Goal: Find specific page/section: Find specific page/section

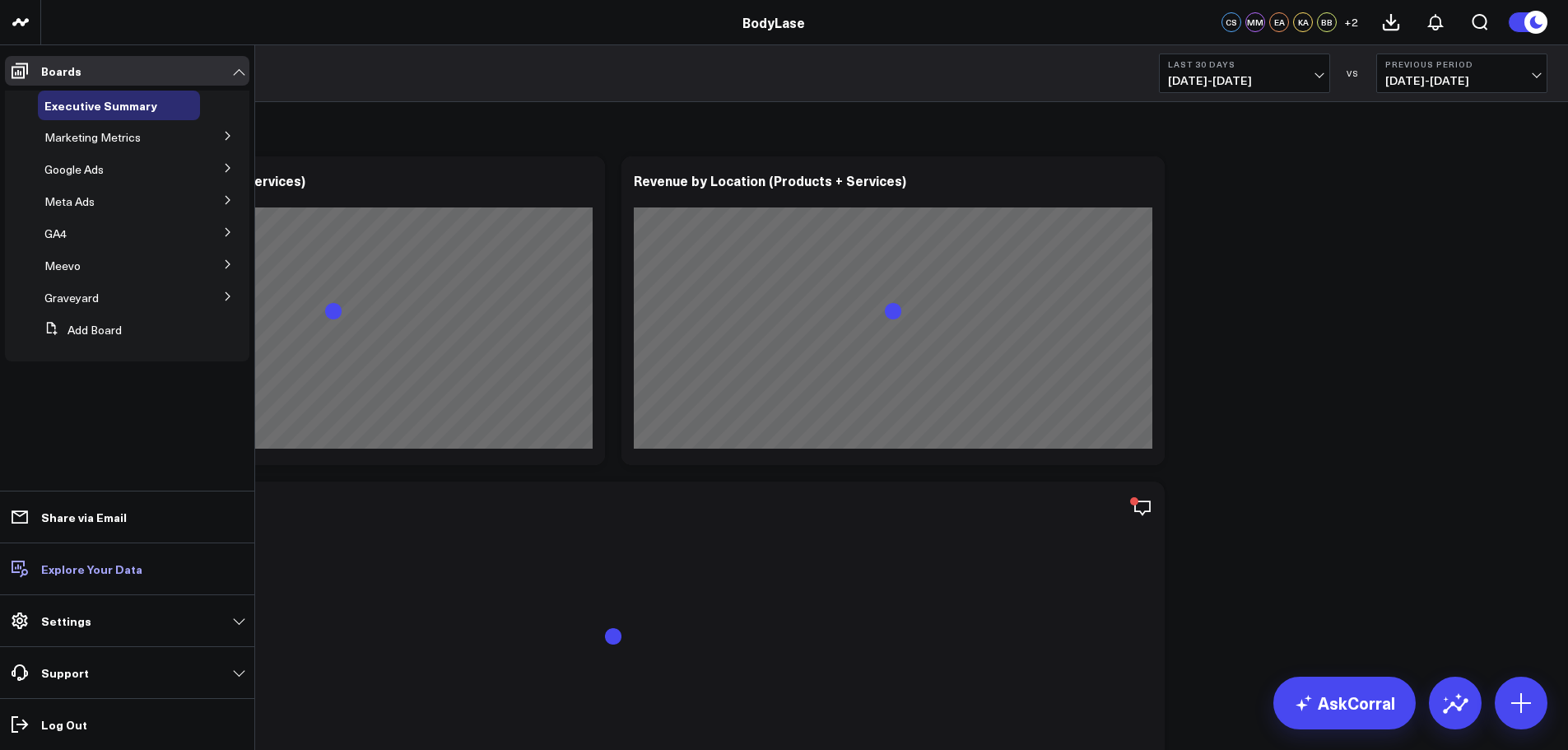
click at [127, 575] on p "Explore Your Data" at bounding box center [91, 568] width 101 height 13
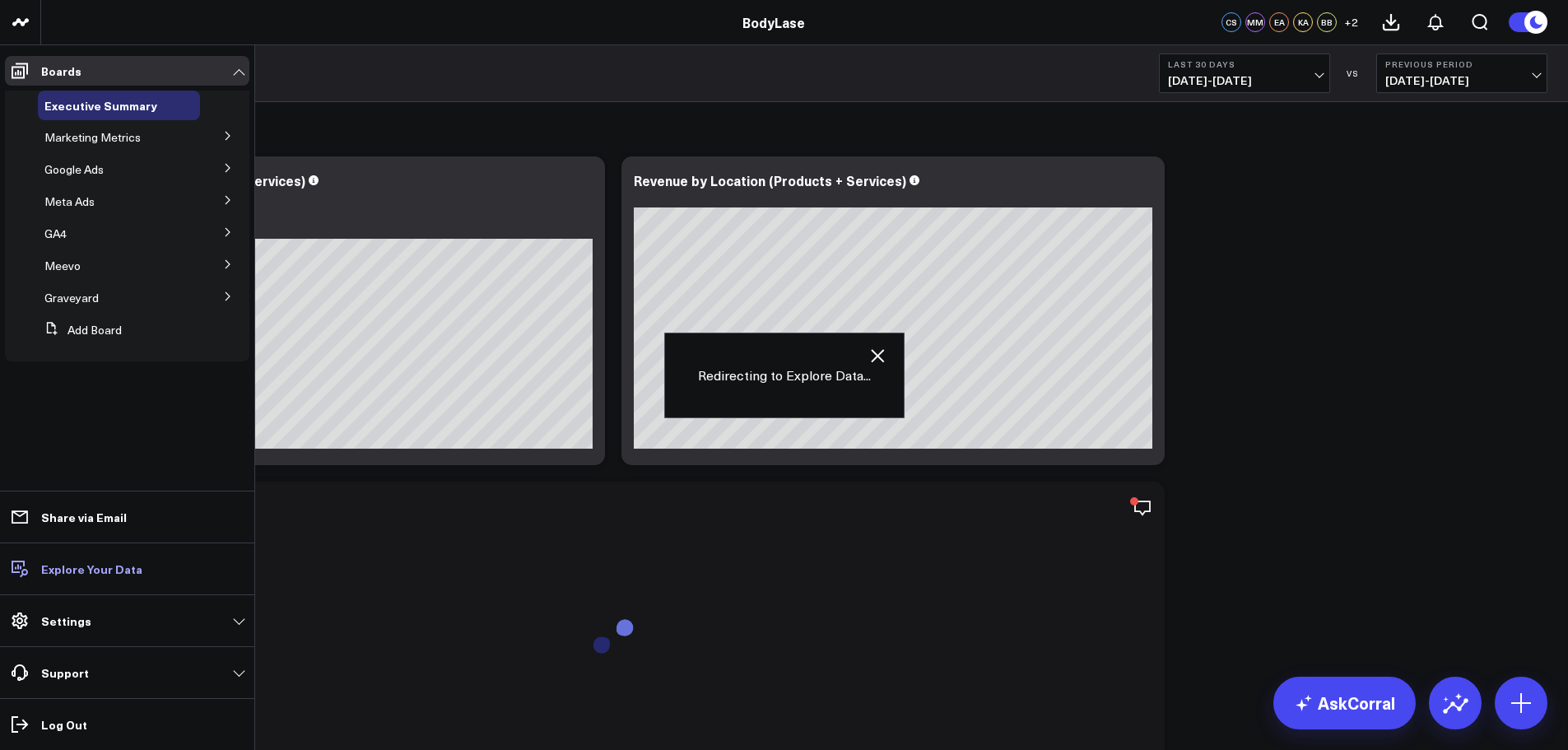
click at [106, 569] on p "Explore Your Data" at bounding box center [91, 568] width 101 height 13
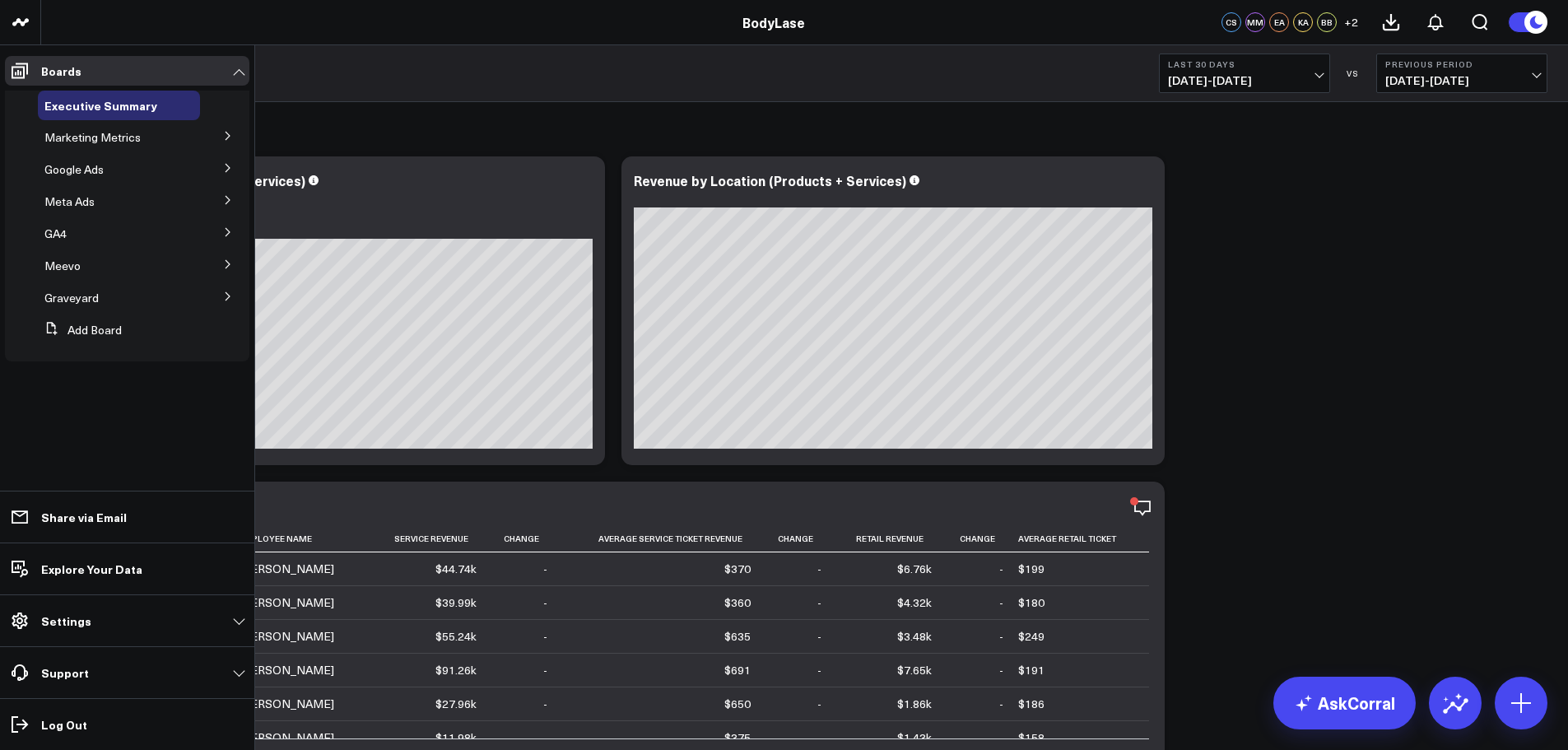
click at [226, 262] on icon at bounding box center [228, 265] width 10 height 10
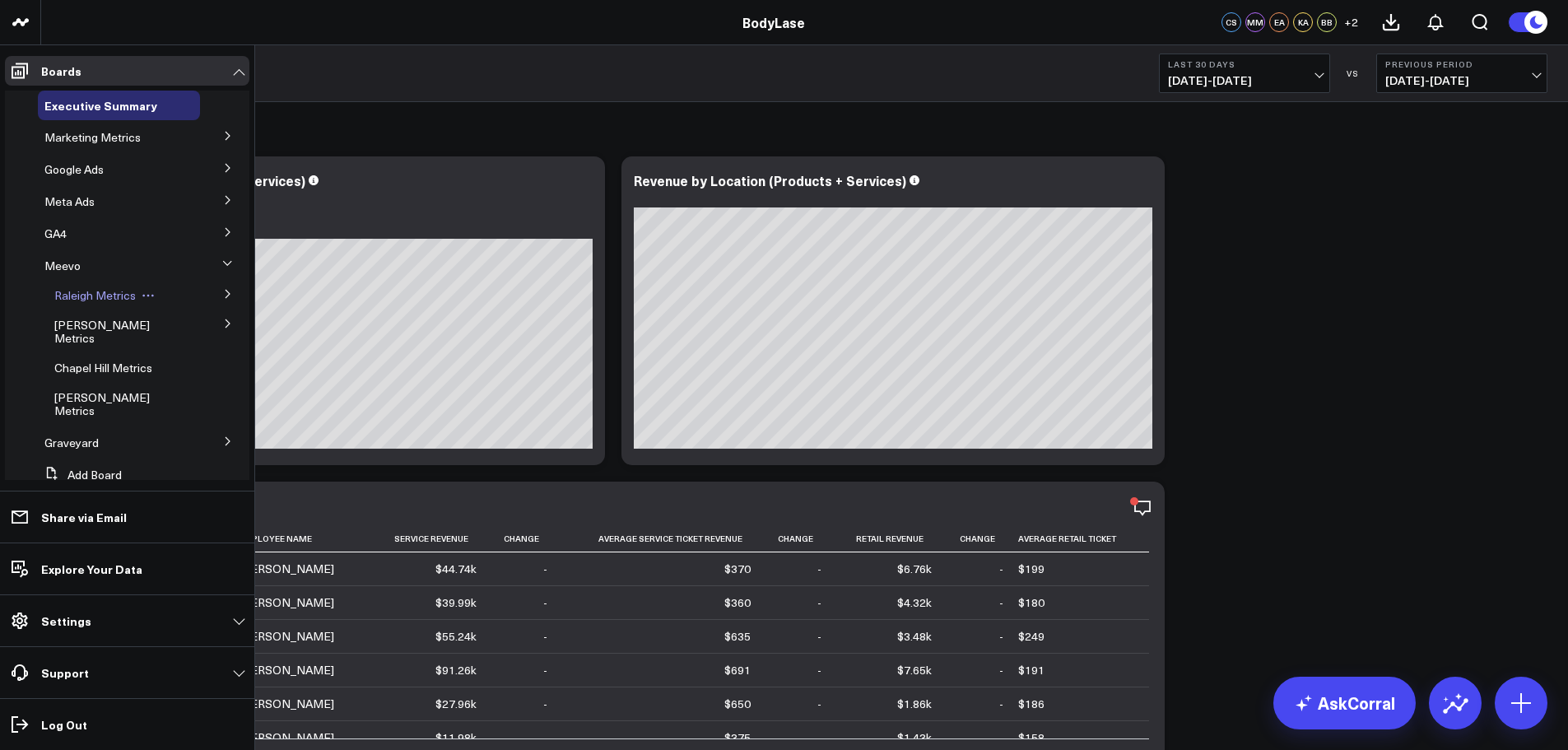
click at [109, 296] on span "Raleigh Metrics" at bounding box center [95, 295] width 82 height 15
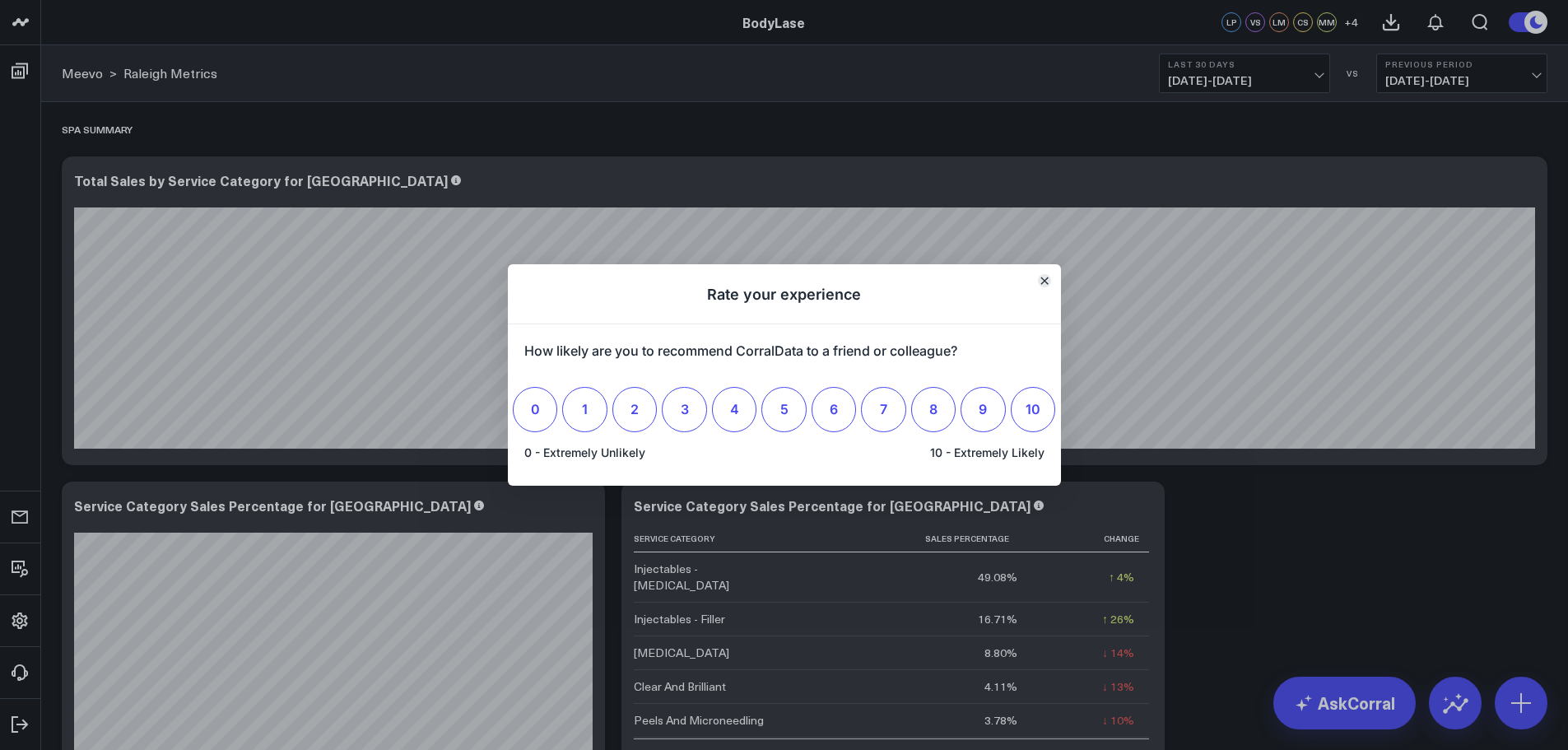
click at [1042, 280] on icon "Close" at bounding box center [1044, 281] width 9 height 9
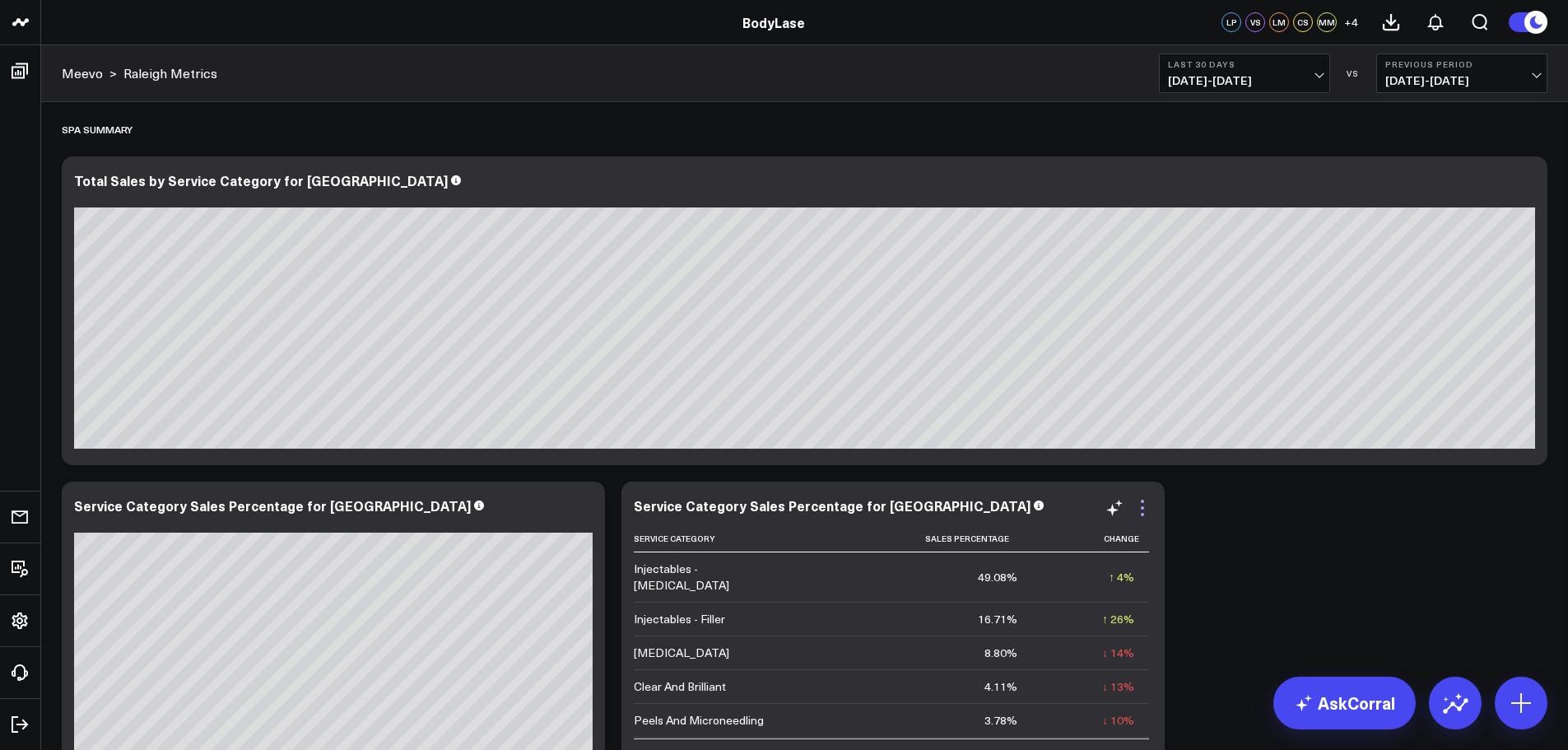
click at [1146, 507] on icon at bounding box center [1142, 507] width 20 height 20
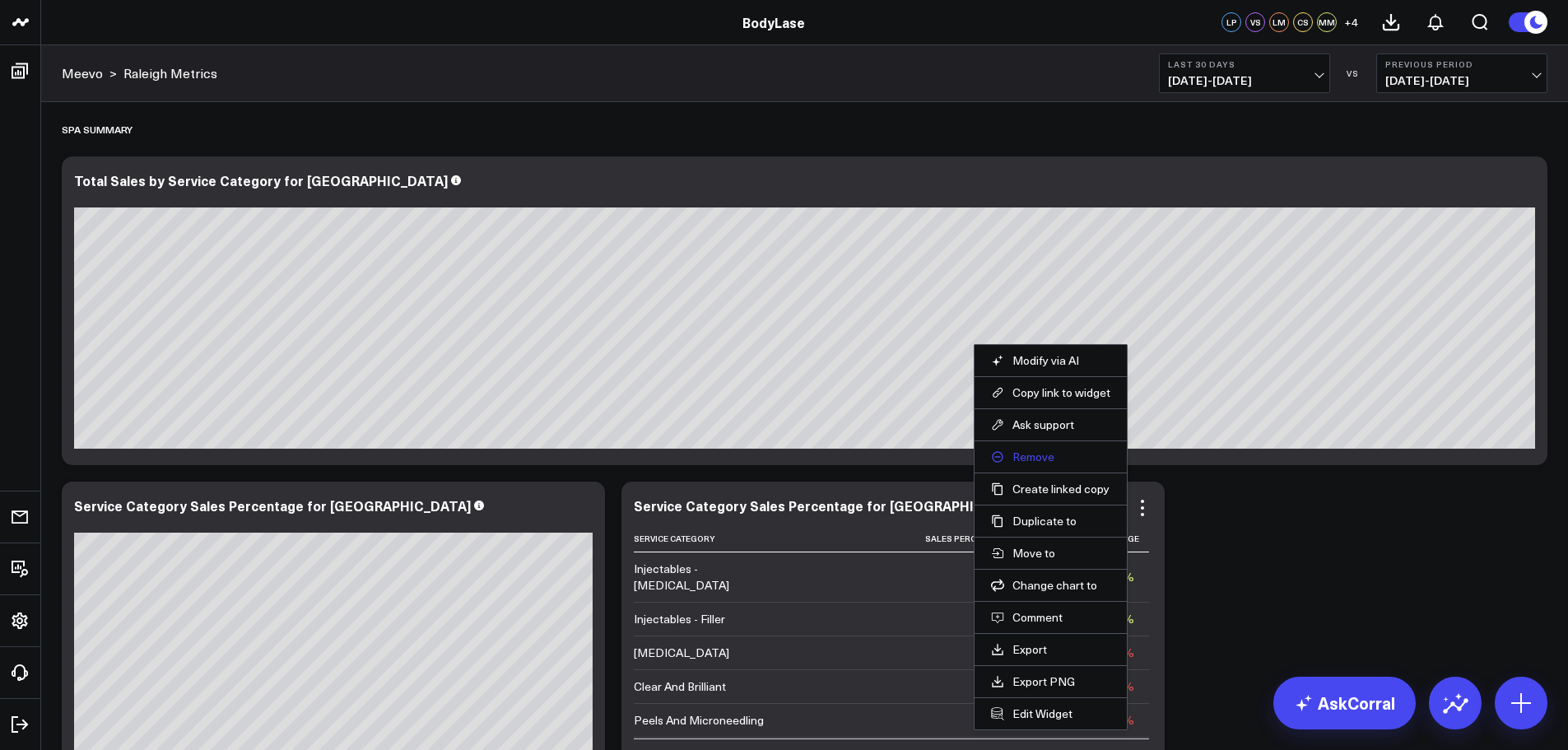
click at [1024, 455] on button "Remove" at bounding box center [1050, 456] width 119 height 14
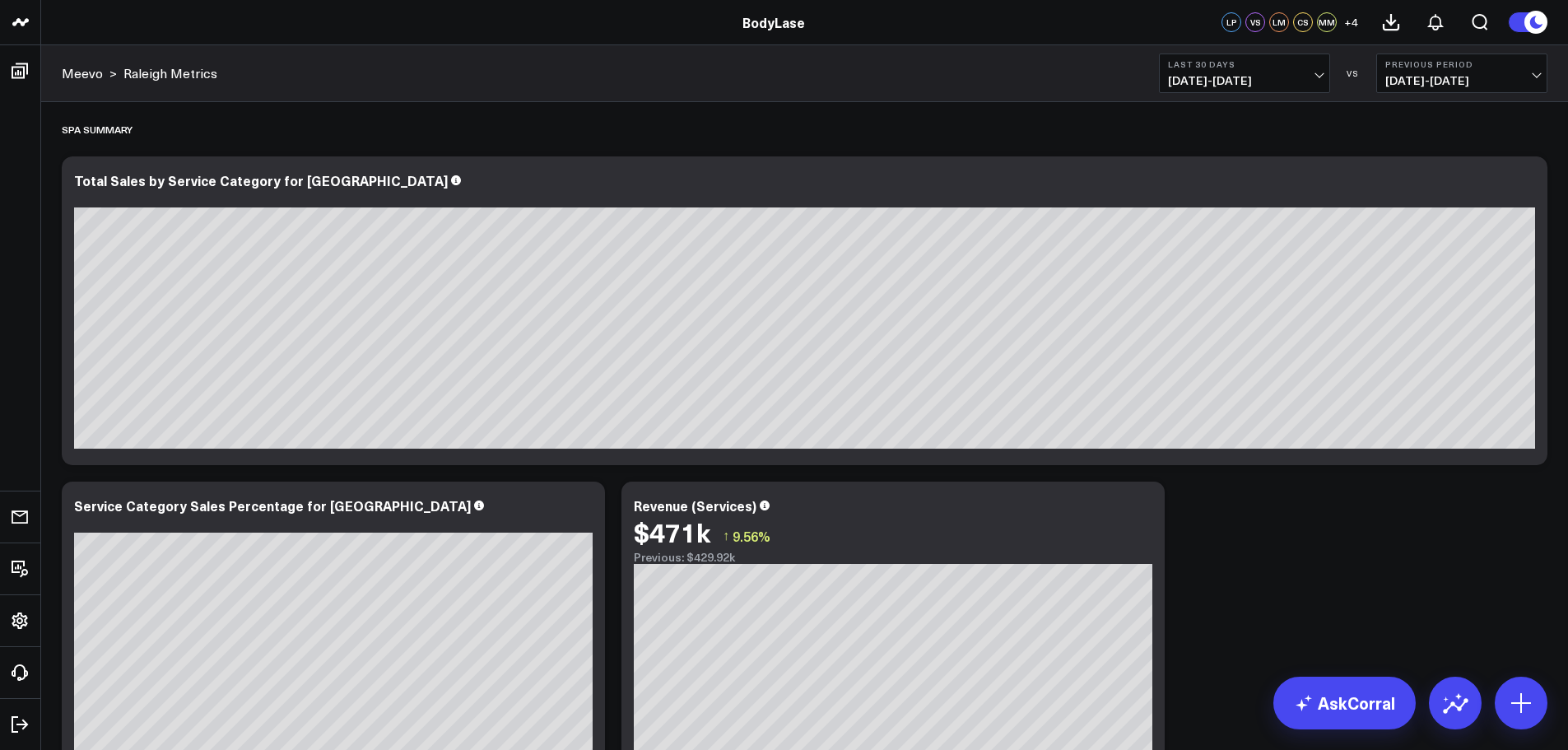
click at [1232, 91] on button "Last 30 Days [DATE] - [DATE]" at bounding box center [1244, 73] width 171 height 39
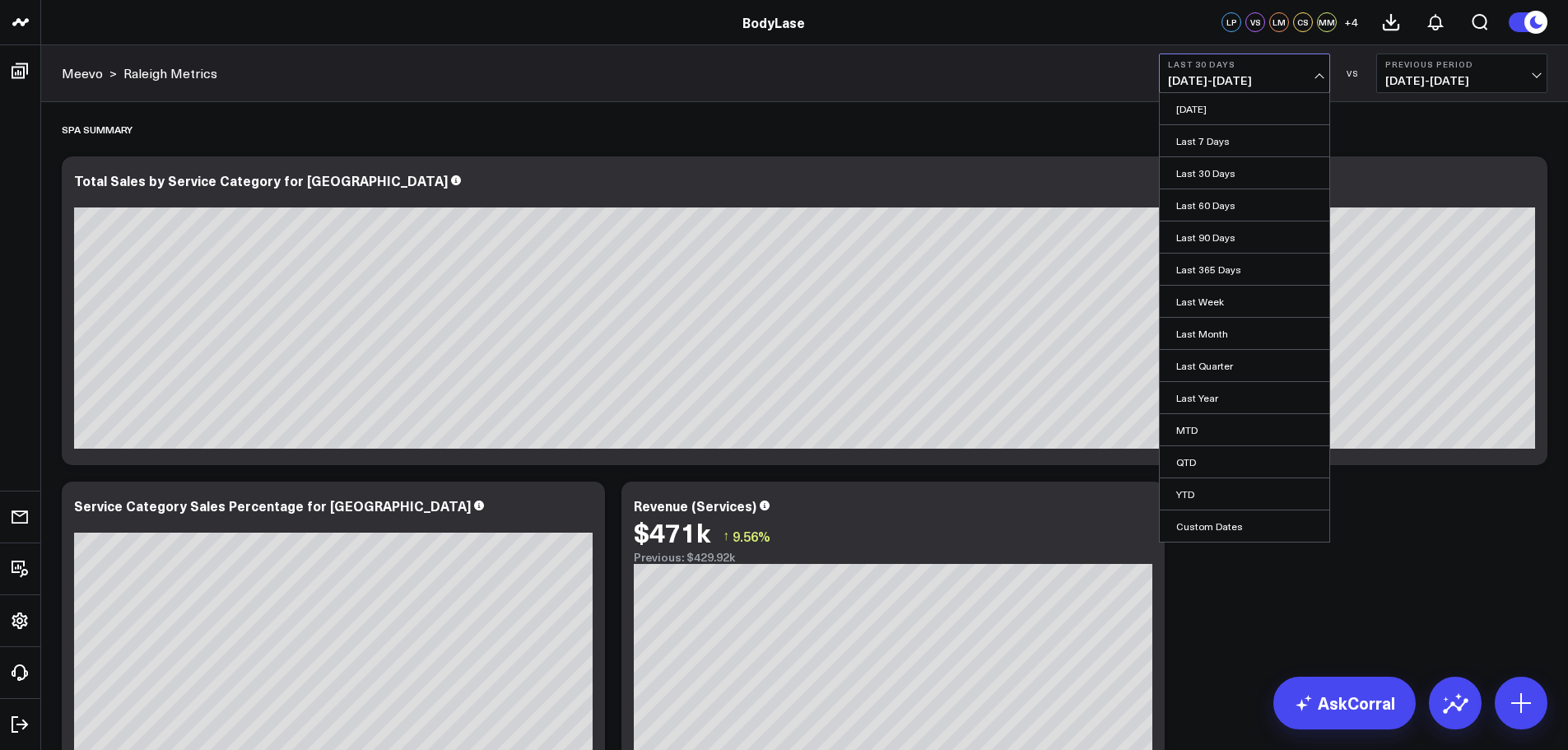
click at [1244, 84] on span "[DATE] - [DATE]" at bounding box center [1245, 80] width 153 height 13
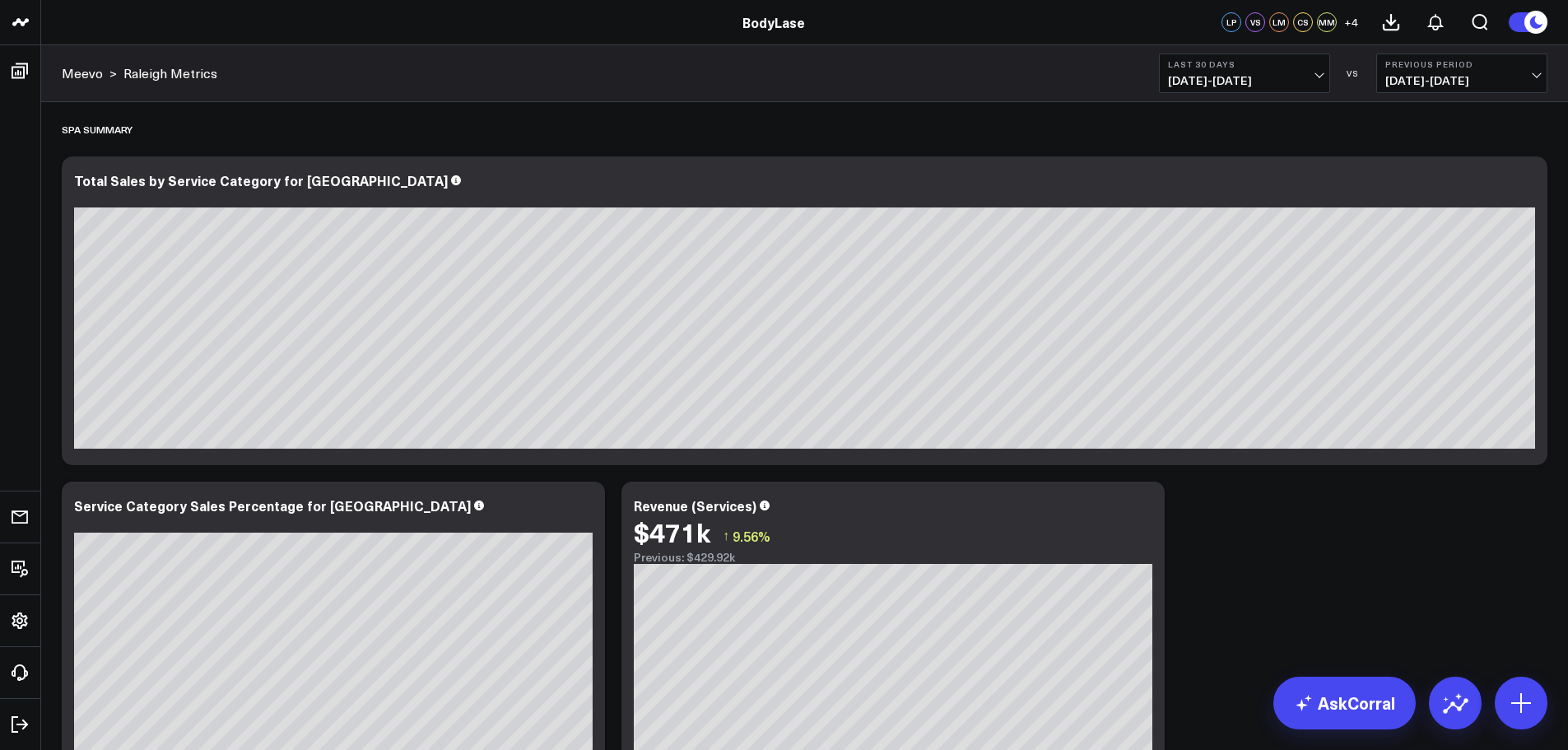
click at [1245, 86] on span "[DATE] - [DATE]" at bounding box center [1245, 80] width 153 height 13
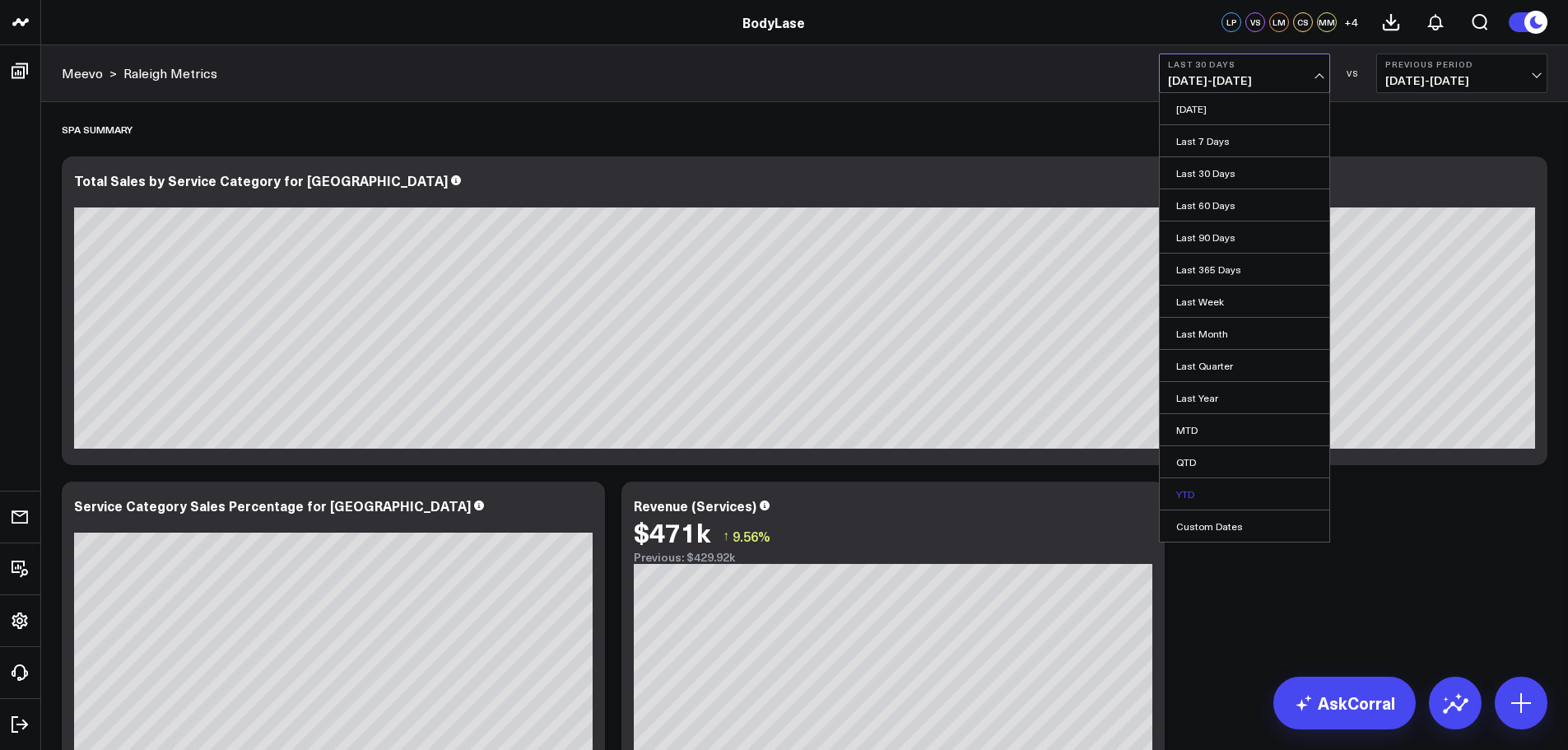
click at [1219, 490] on link "YTD" at bounding box center [1244, 494] width 169 height 31
